Goal: Task Accomplishment & Management: Use online tool/utility

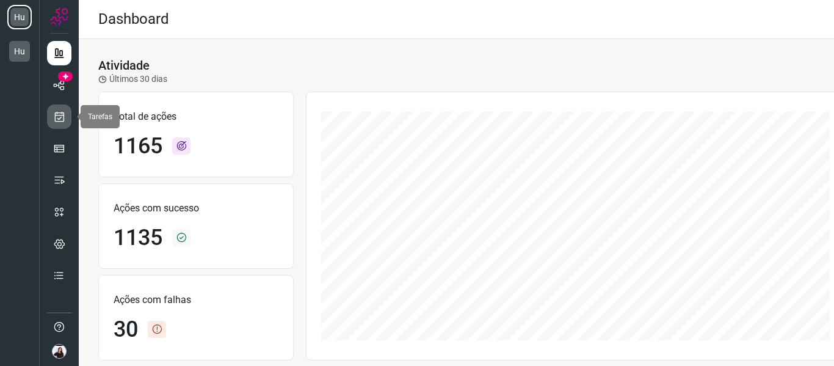
click at [60, 123] on link at bounding box center [59, 116] width 24 height 24
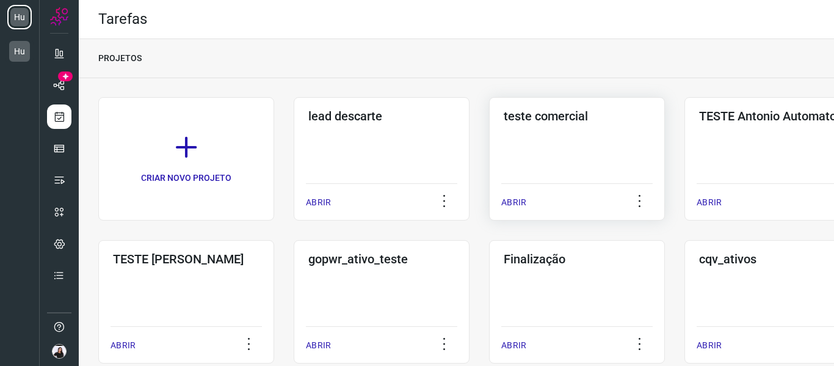
click at [580, 136] on div "teste comercial ABRIR" at bounding box center [577, 158] width 176 height 123
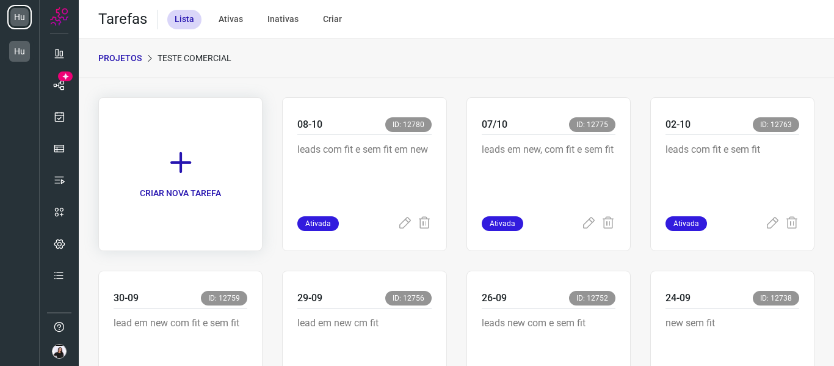
click at [175, 166] on icon at bounding box center [180, 162] width 27 height 27
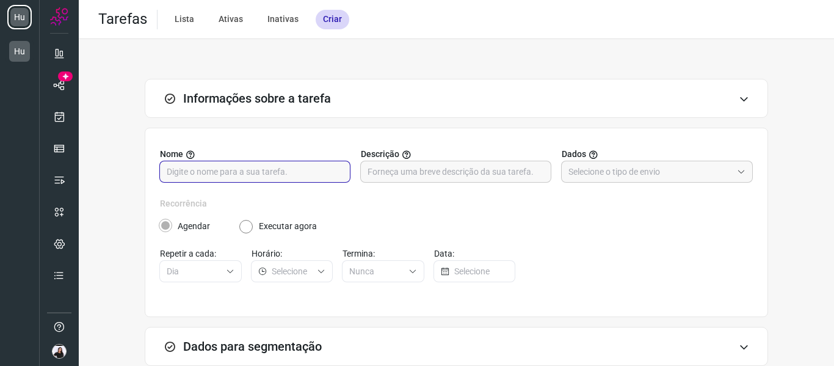
click at [175, 166] on input "text" at bounding box center [255, 171] width 177 height 21
type input "09-10"
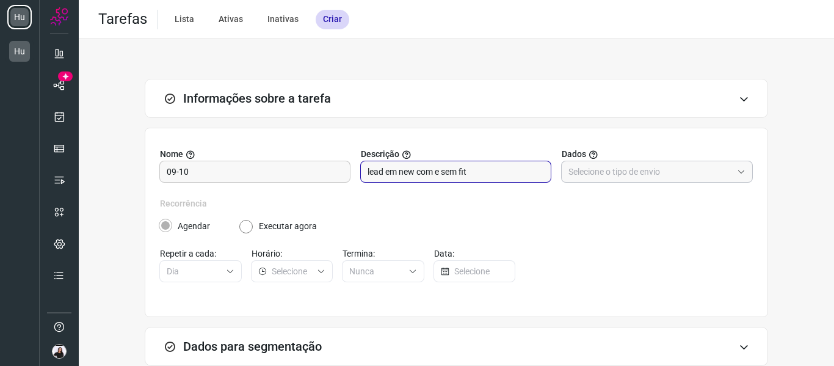
type input "lead em new com e sem fit"
click at [575, 176] on input "text" at bounding box center [651, 171] width 164 height 21
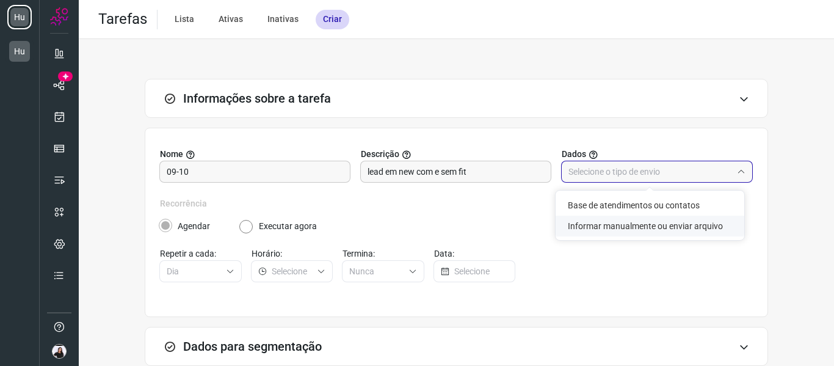
click at [581, 228] on li "Informar manualmente ou enviar arquivo" at bounding box center [650, 226] width 189 height 21
type input "Informar manualmente ou enviar arquivo"
radio input "false"
radio input "true"
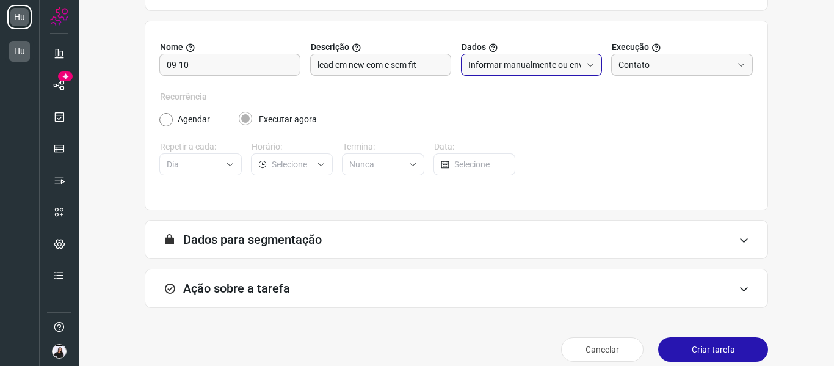
scroll to position [120, 0]
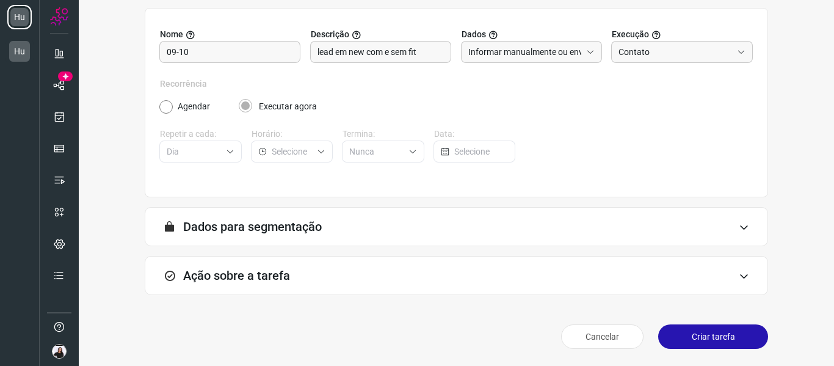
click at [334, 275] on div "Ação sobre a tarefa" at bounding box center [457, 275] width 624 height 39
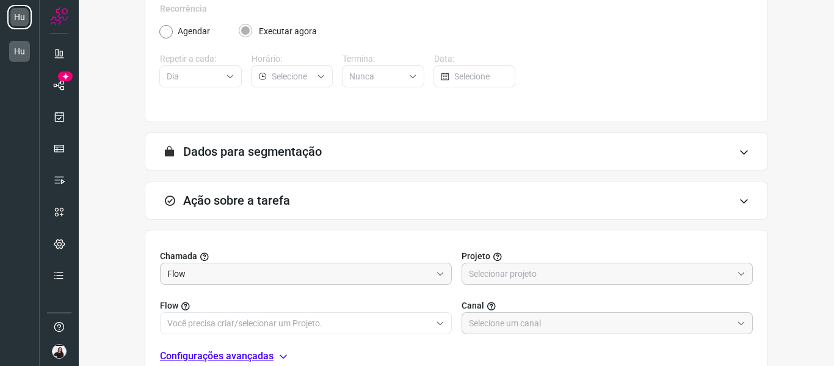
scroll to position [313, 0]
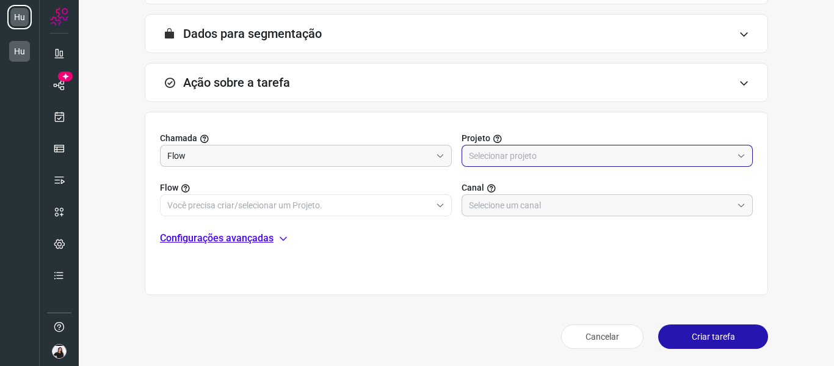
click at [512, 154] on input "text" at bounding box center [601, 155] width 264 height 21
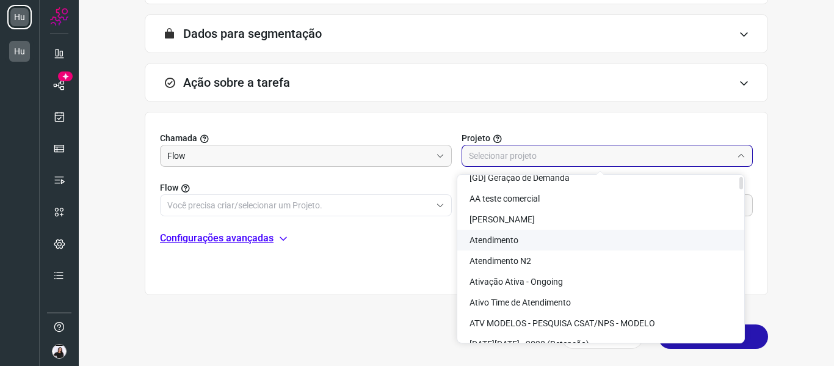
scroll to position [12, 0]
click at [509, 200] on span "AA teste comercial" at bounding box center [505, 198] width 70 height 10
type input "AA teste comercial"
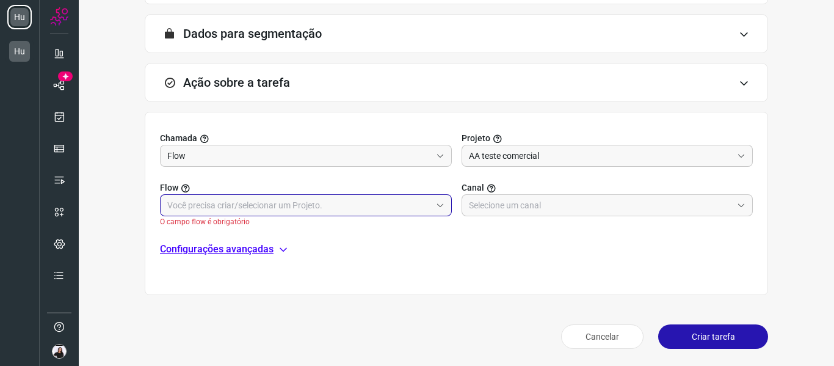
click at [418, 211] on input "text" at bounding box center [299, 205] width 264 height 21
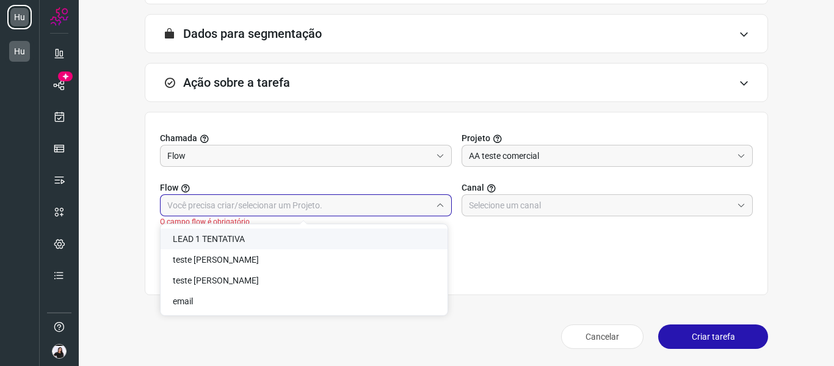
click at [302, 236] on li "LEAD 1 TENTATIVA" at bounding box center [304, 238] width 287 height 21
type input "LEAD 1 TENTATIVA"
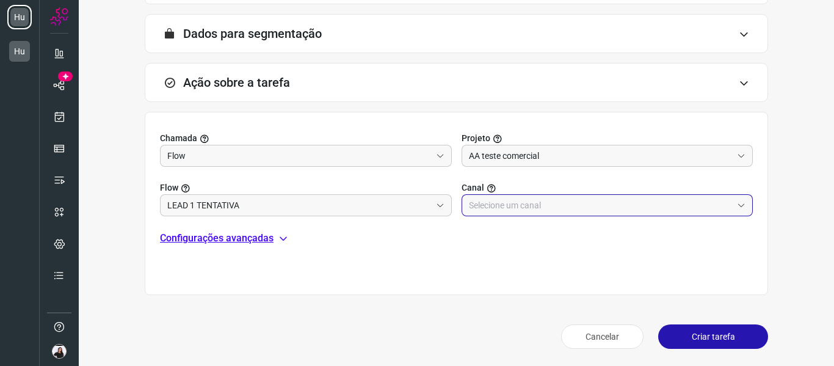
click at [507, 214] on input "text" at bounding box center [601, 205] width 264 height 21
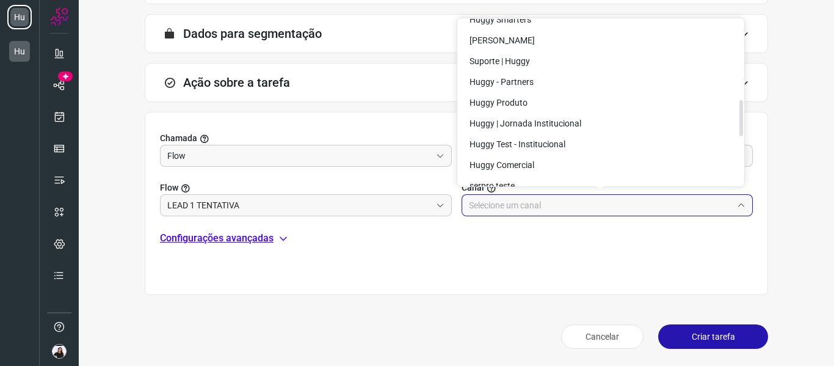
scroll to position [368, 0]
click at [508, 115] on li "Huggy | Jornada Institucional" at bounding box center [601, 122] width 287 height 21
type input "Huggy | Jornada Institucional"
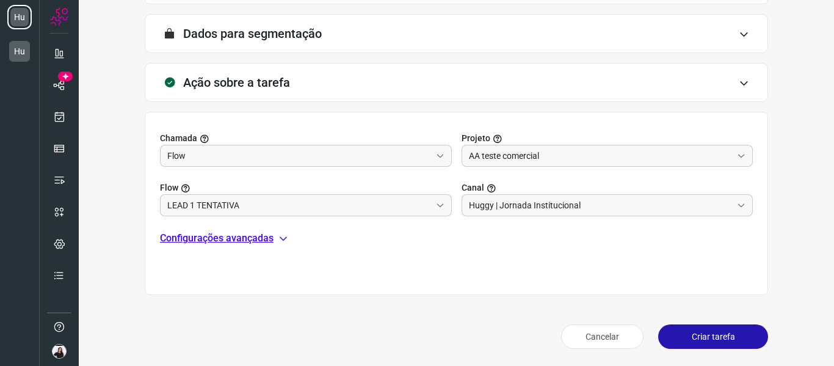
click at [696, 336] on button "Criar tarefa" at bounding box center [714, 336] width 110 height 24
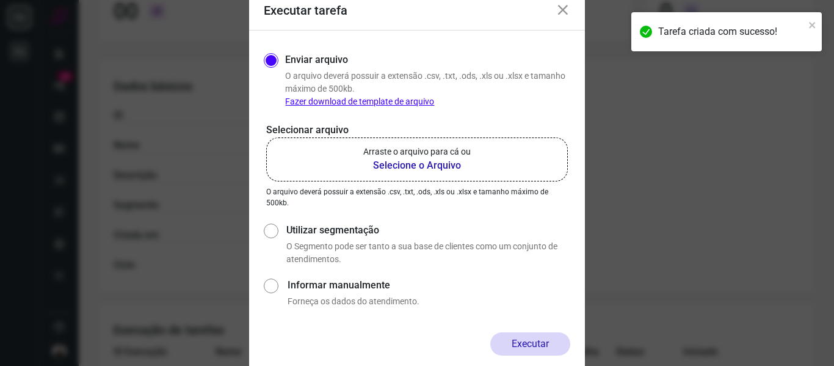
scroll to position [21, 0]
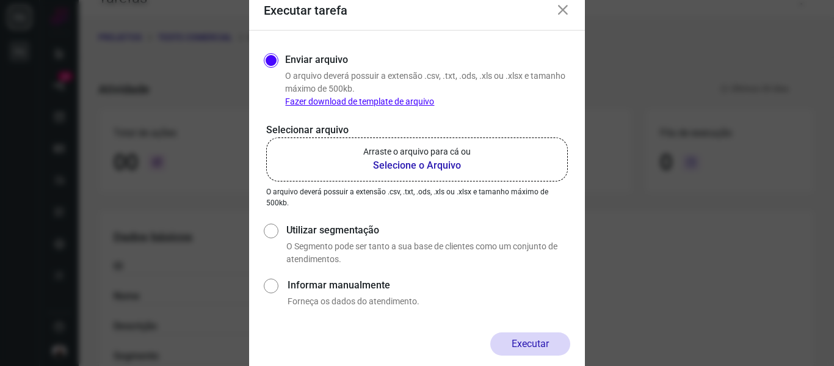
click at [417, 166] on b "Selecione o Arquivo" at bounding box center [417, 165] width 108 height 15
click at [0, 0] on input "Arraste o arquivo para cá ou Selecione o Arquivo" at bounding box center [0, 0] width 0 height 0
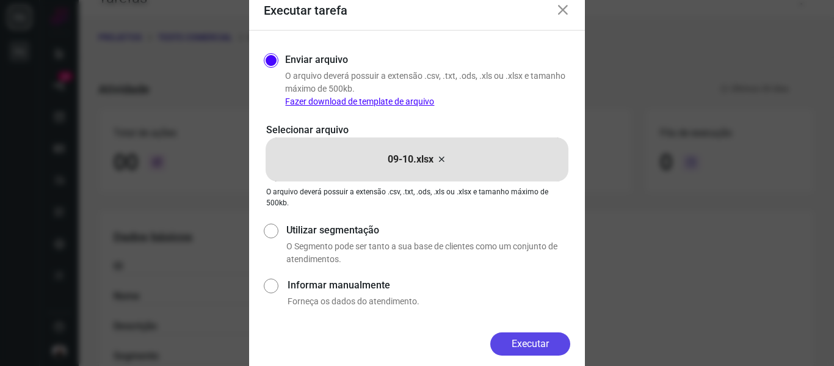
click at [533, 340] on button "Executar" at bounding box center [531, 343] width 80 height 23
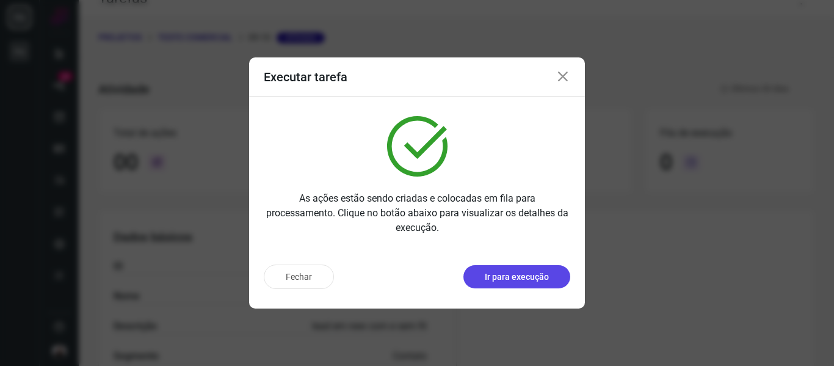
click at [497, 283] on p "Ir para execução" at bounding box center [517, 277] width 64 height 13
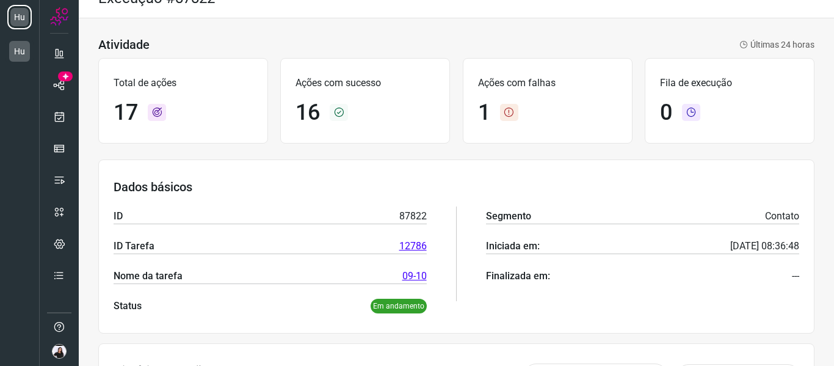
scroll to position [23, 0]
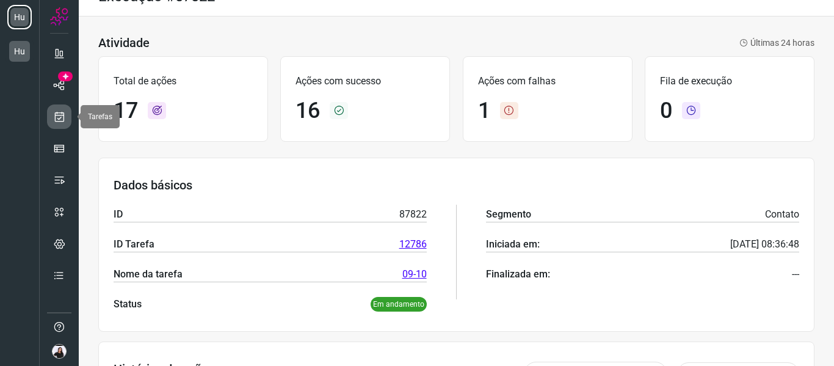
click at [62, 109] on link at bounding box center [59, 116] width 24 height 24
